Goal: Transaction & Acquisition: Download file/media

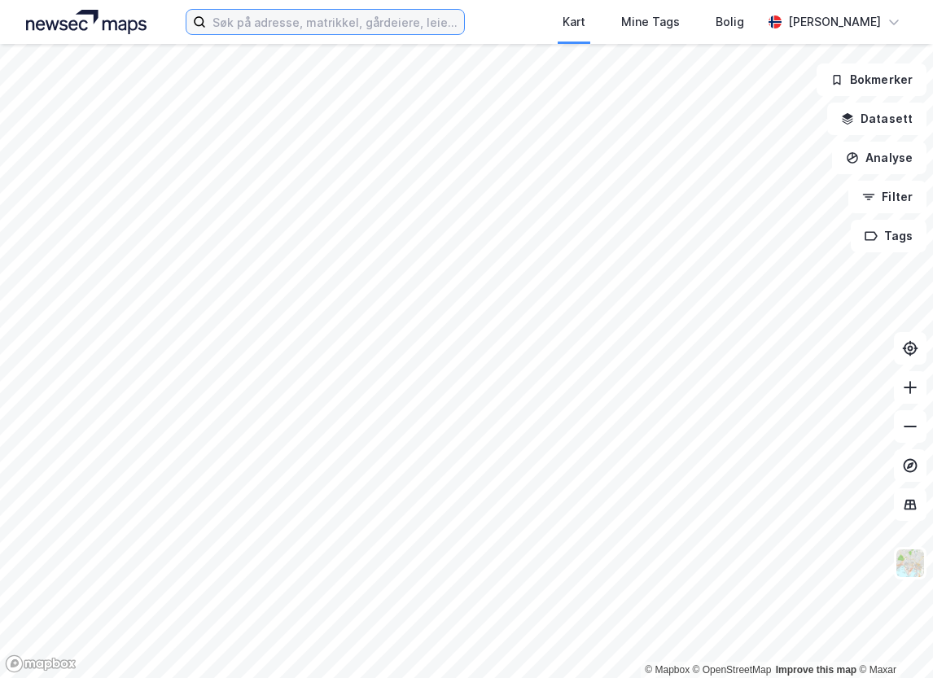
click at [343, 29] on input at bounding box center [335, 22] width 258 height 24
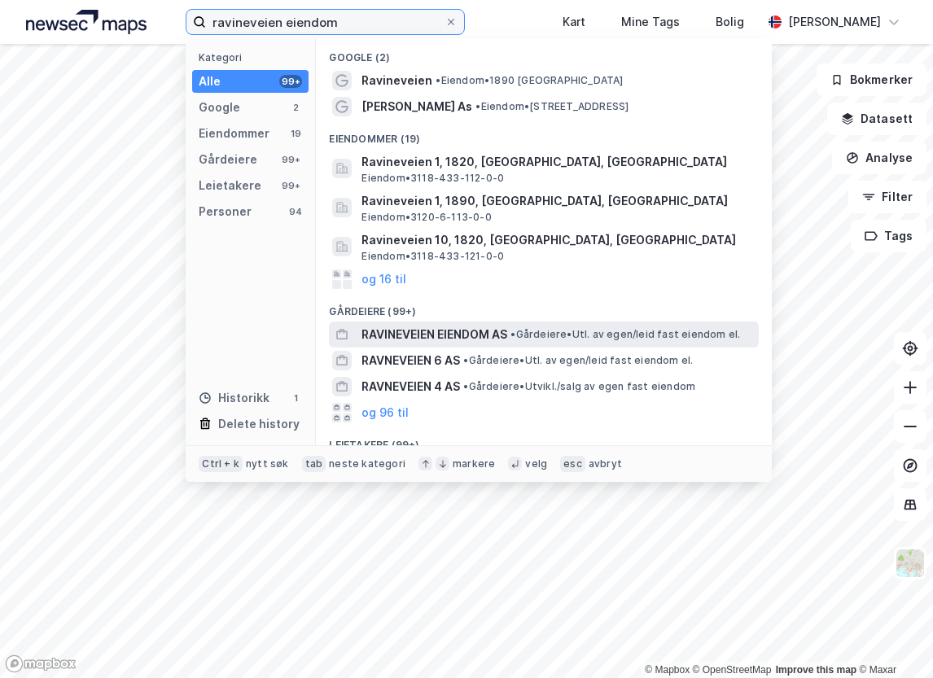
type input "ravineveien eiendom"
click at [616, 327] on div "RAVINEVEIEN EIENDOM AS • Gårdeiere • Utl. av egen/leid fast eiendom el." at bounding box center [559, 335] width 394 height 20
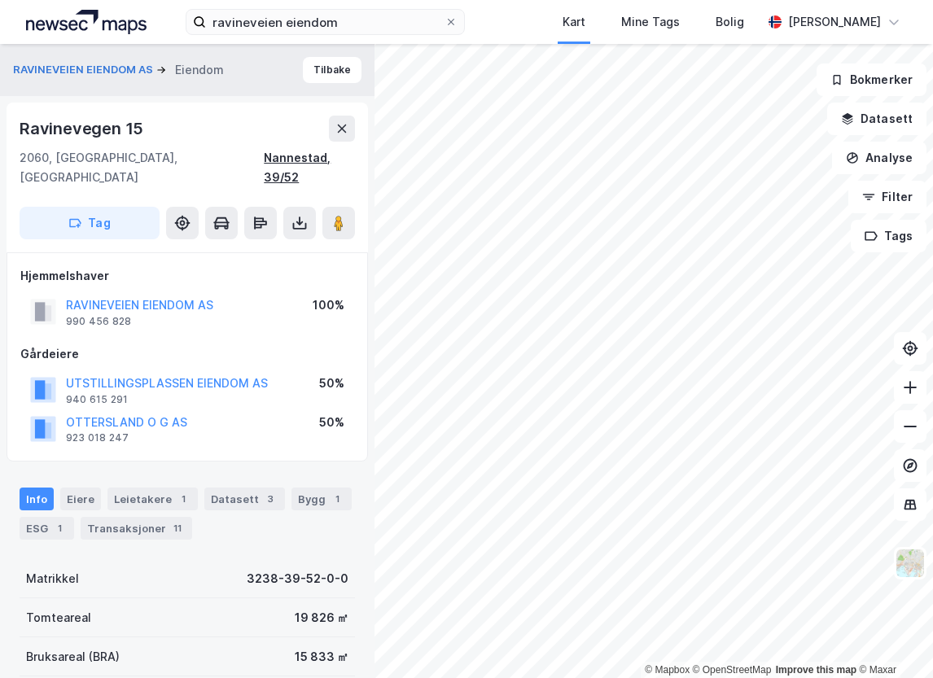
click at [340, 156] on div "Nannestad, 39/52" at bounding box center [309, 167] width 91 height 39
click at [220, 131] on div "Ravinevegen 15" at bounding box center [188, 129] width 336 height 26
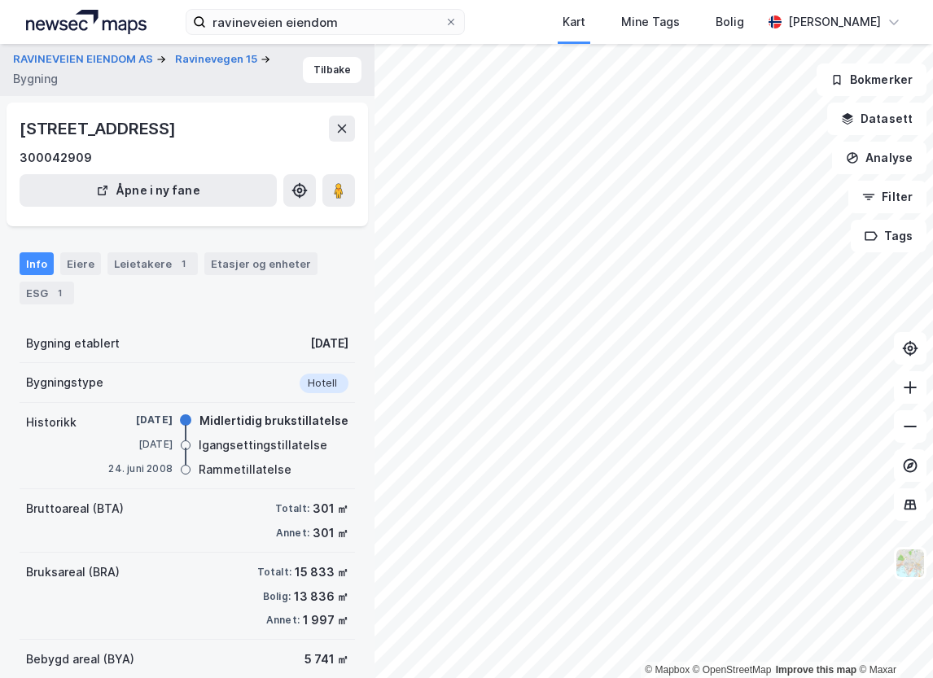
scroll to position [81, 0]
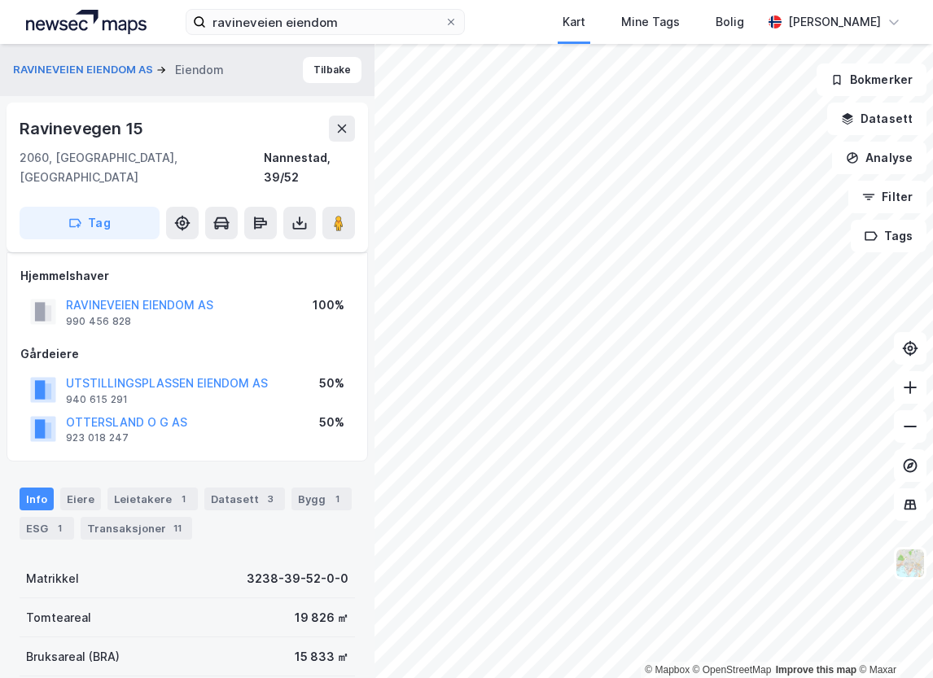
scroll to position [81, 0]
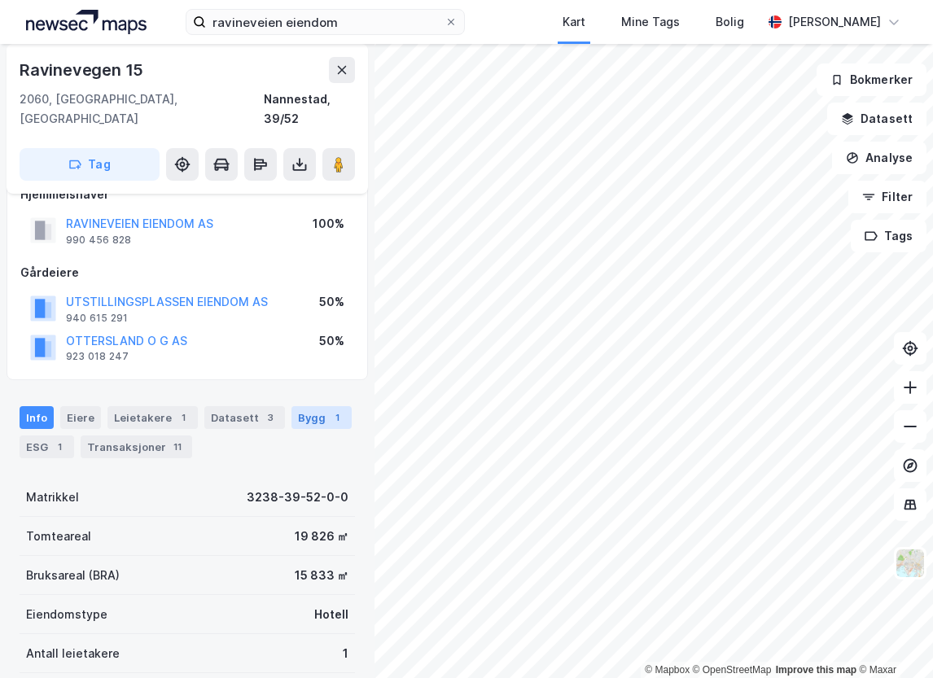
click at [312, 406] on div "Bygg 1" at bounding box center [322, 417] width 60 height 23
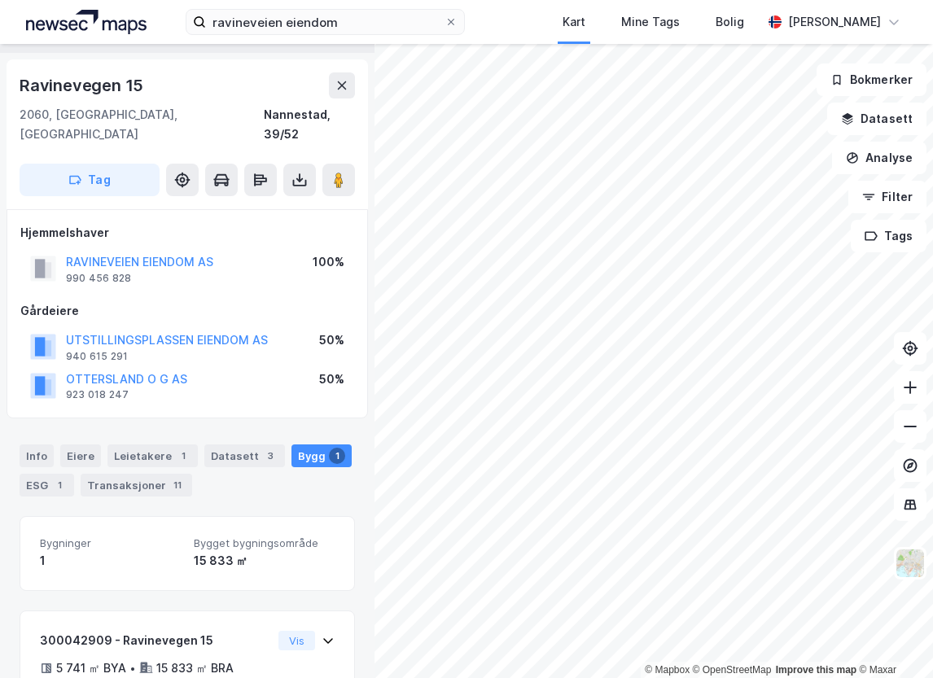
scroll to position [156, 0]
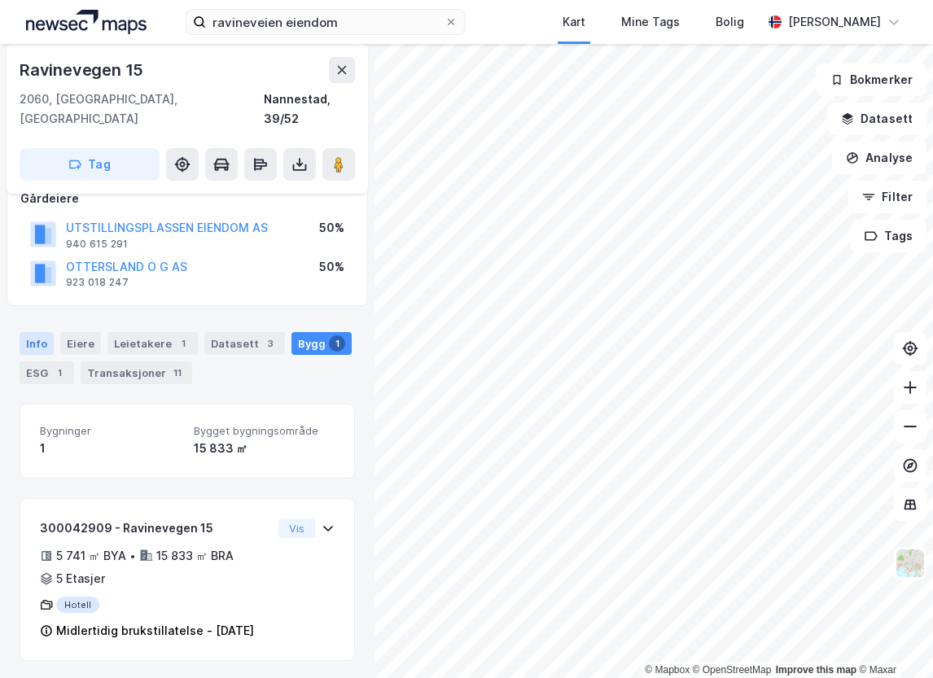
click at [36, 332] on div "Info" at bounding box center [37, 343] width 34 height 23
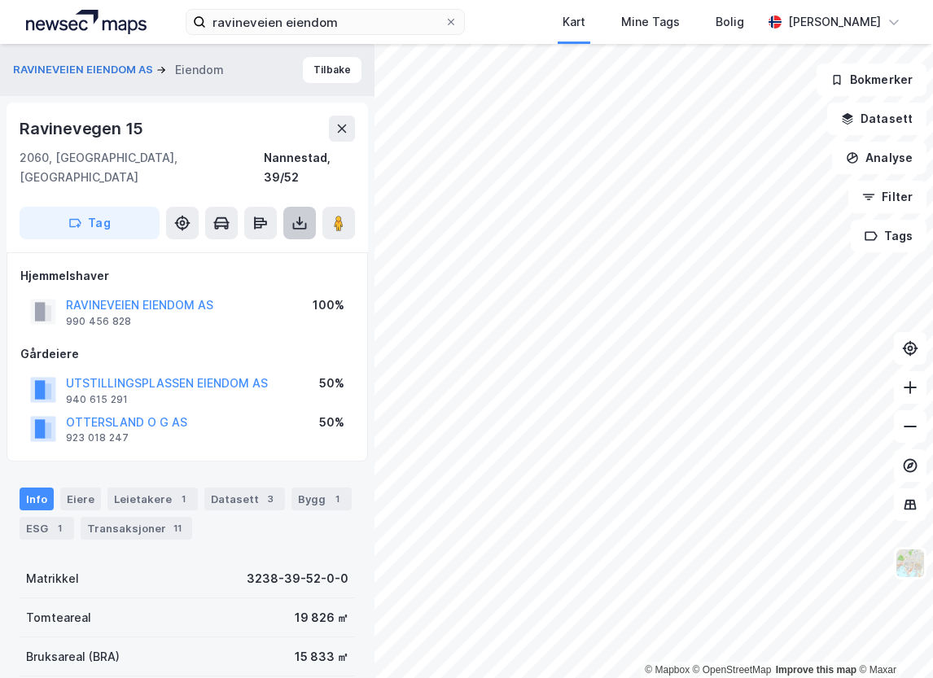
click at [301, 223] on icon at bounding box center [300, 226] width 14 height 7
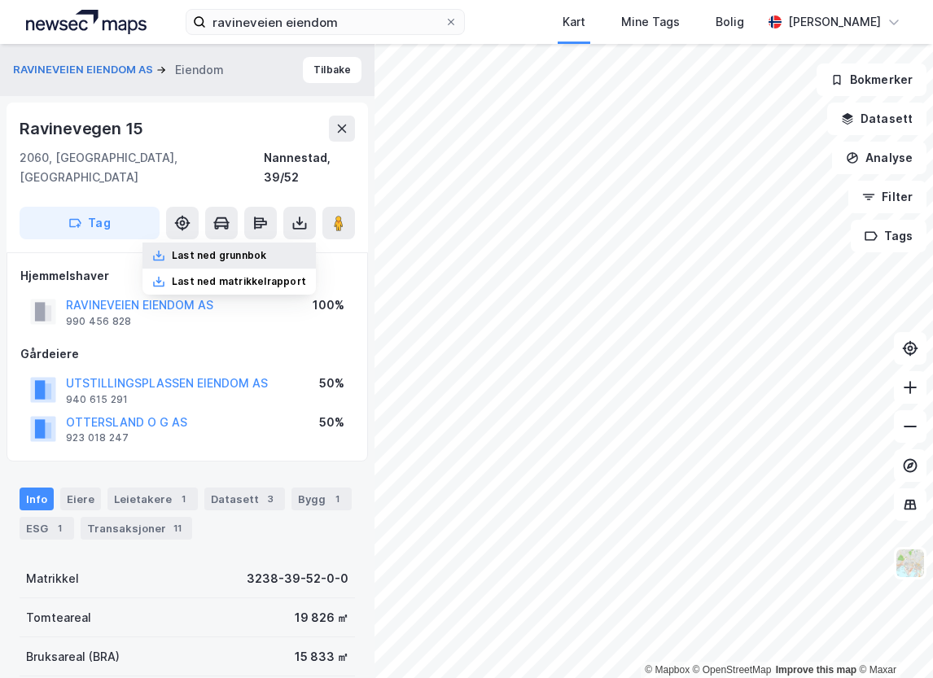
click at [294, 243] on div "Last ned grunnbok" at bounding box center [229, 256] width 173 height 26
